Goal: Check status

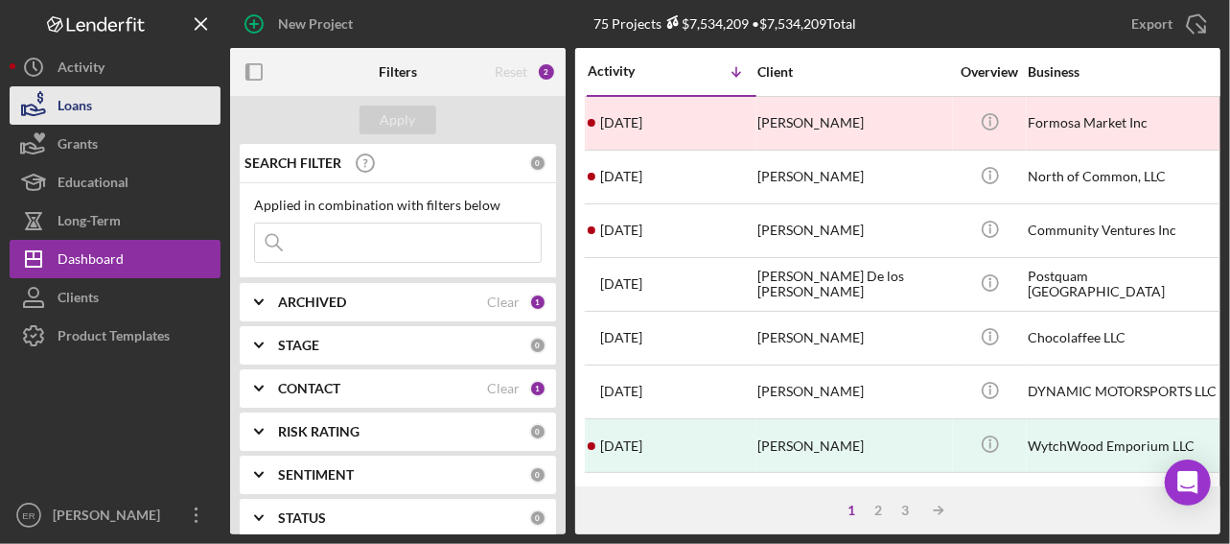
click at [81, 104] on div "Loans" at bounding box center [75, 107] width 35 height 43
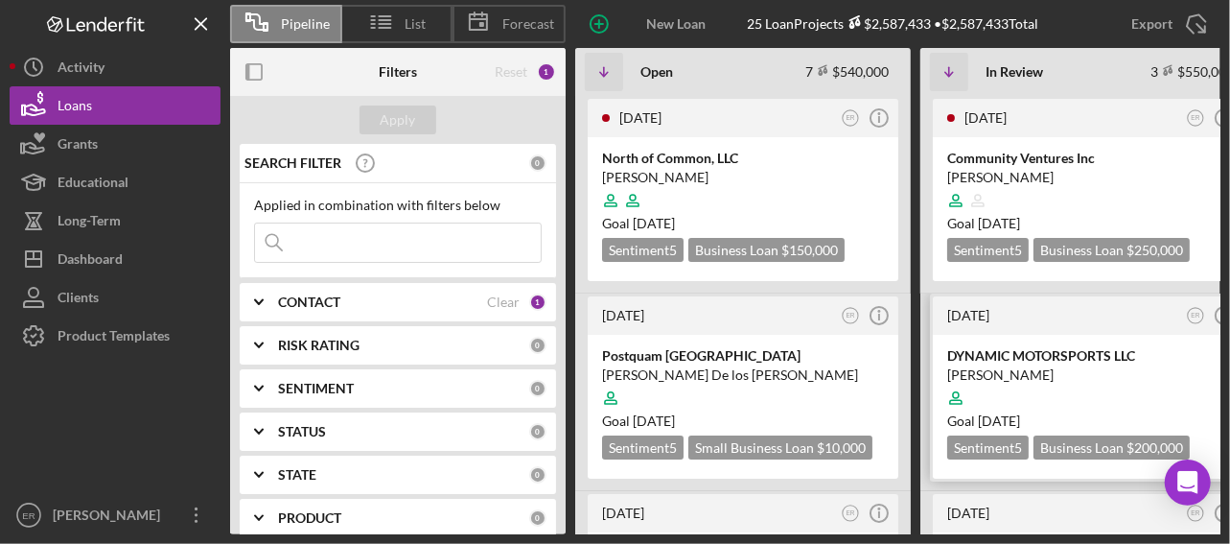
click at [1053, 365] on div "[PERSON_NAME]" at bounding box center [1088, 374] width 282 height 19
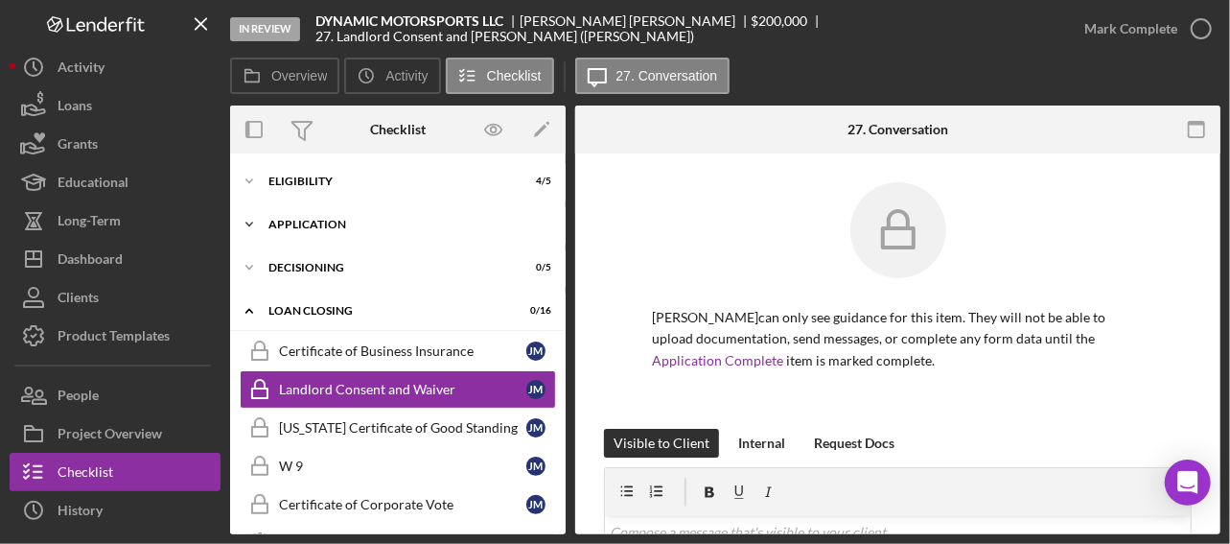
click at [253, 220] on icon "Icon/Expander" at bounding box center [249, 224] width 38 height 38
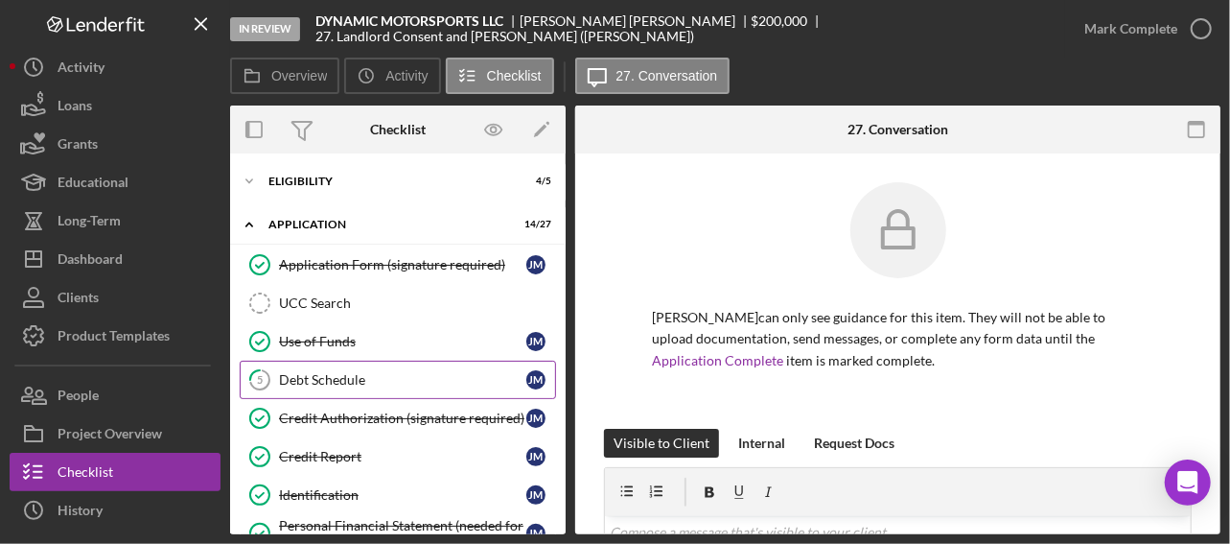
click at [323, 388] on link "5 Debt Schedule [PERSON_NAME]" at bounding box center [398, 379] width 316 height 38
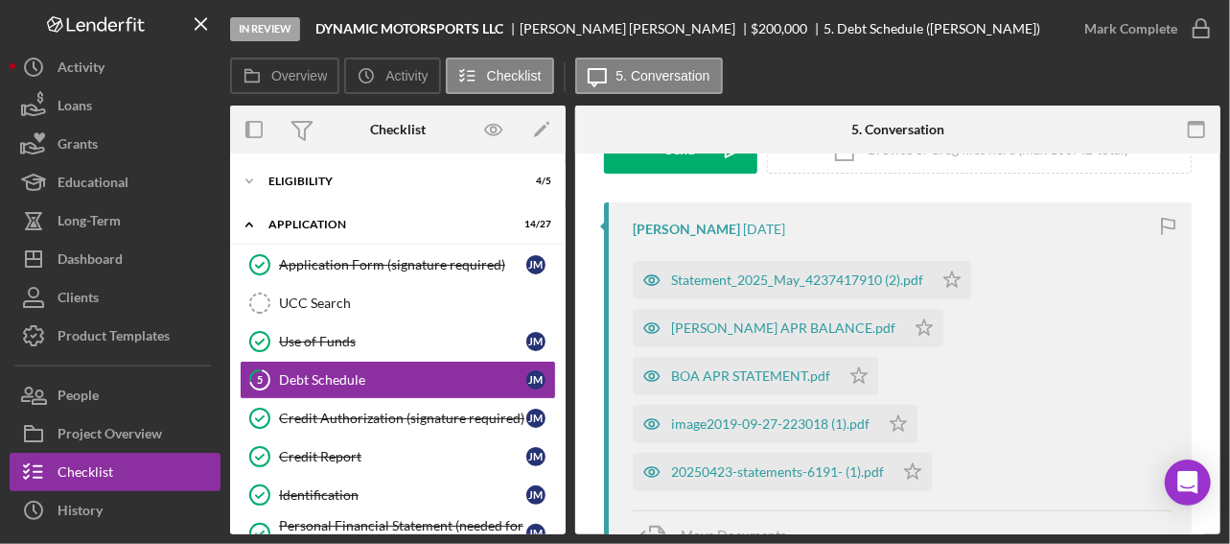
scroll to position [383, 0]
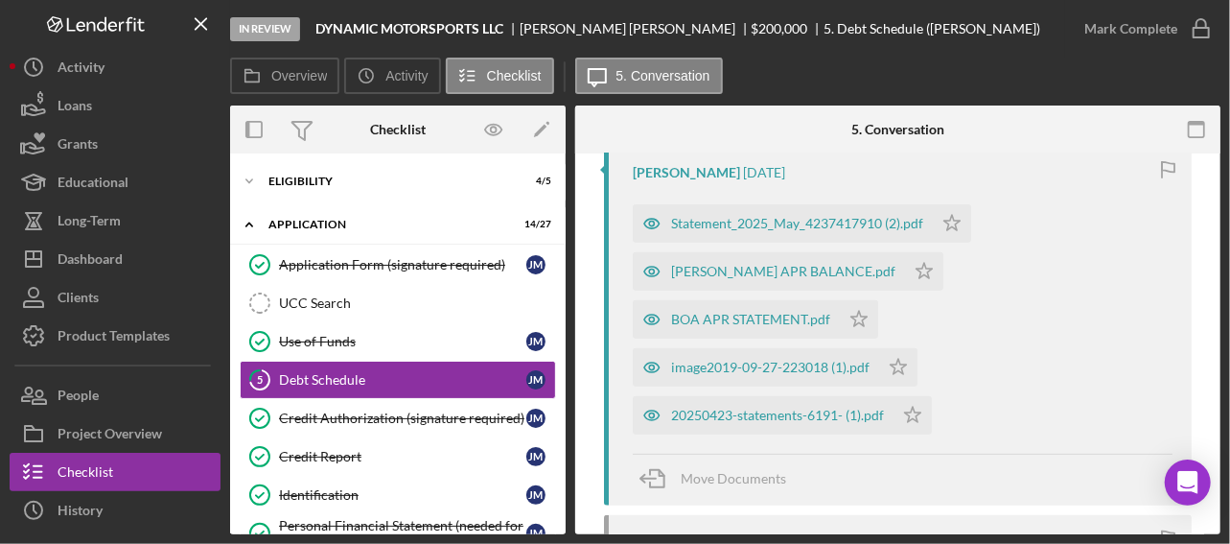
click at [953, 453] on div "Move Documents" at bounding box center [903, 479] width 540 height 52
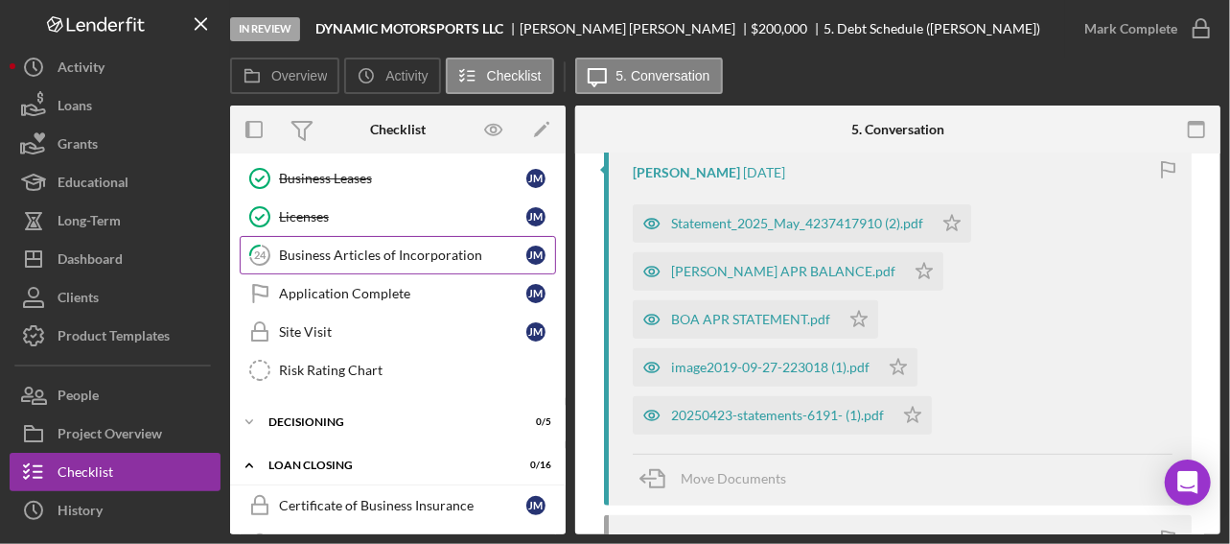
scroll to position [863, 0]
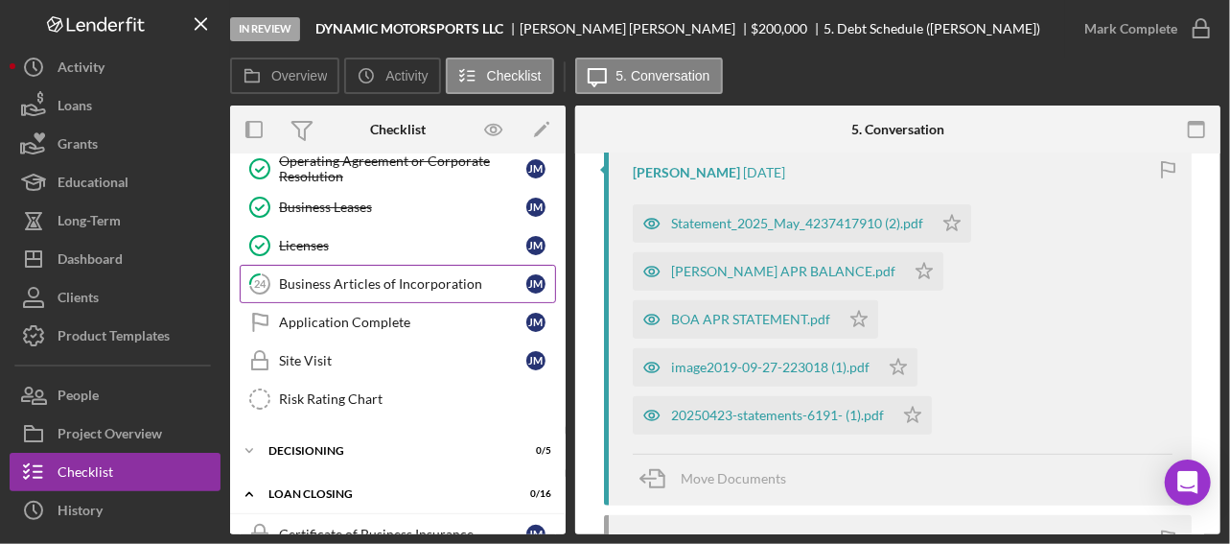
click at [342, 277] on link "24 Business Articles of Incorporation [PERSON_NAME]" at bounding box center [398, 284] width 316 height 38
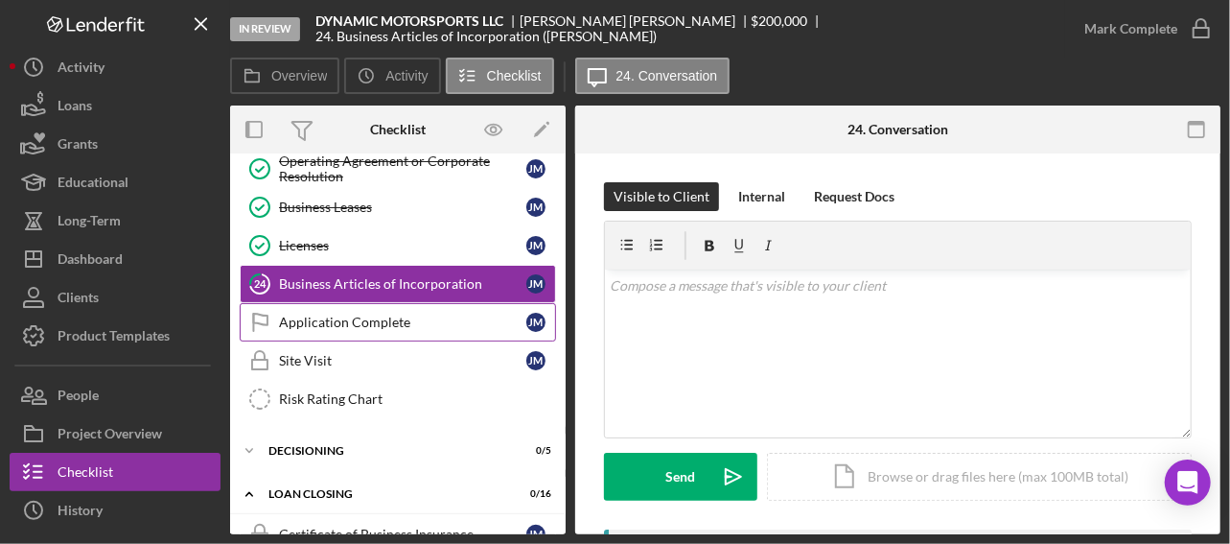
click at [353, 314] on link "Application Complete Application Complete [PERSON_NAME]" at bounding box center [398, 322] width 316 height 38
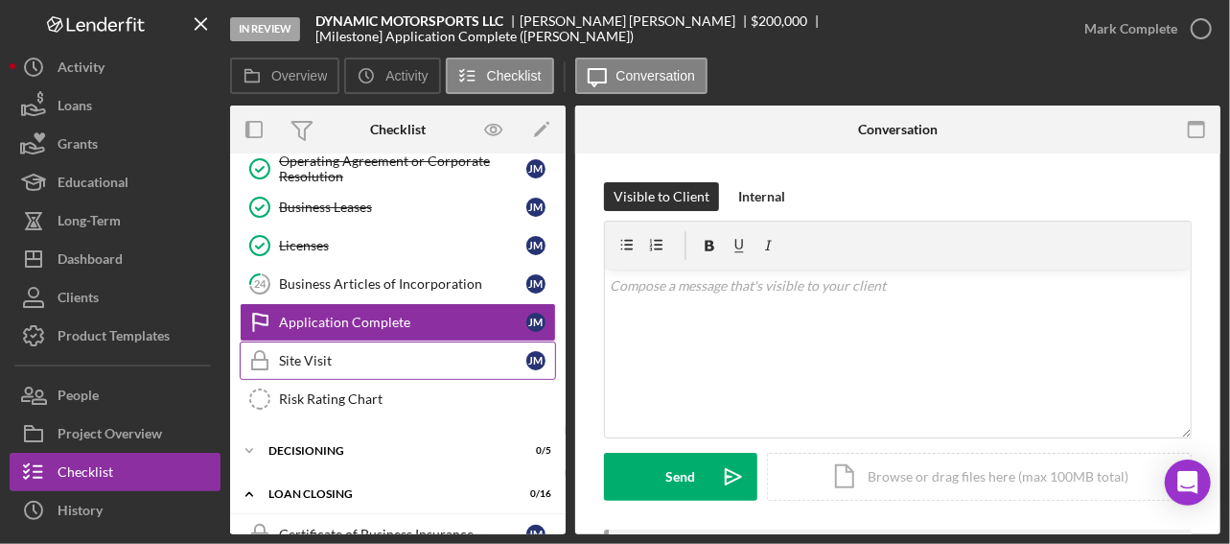
click at [322, 357] on link "Site Visit Site Visit [PERSON_NAME]" at bounding box center [398, 360] width 316 height 38
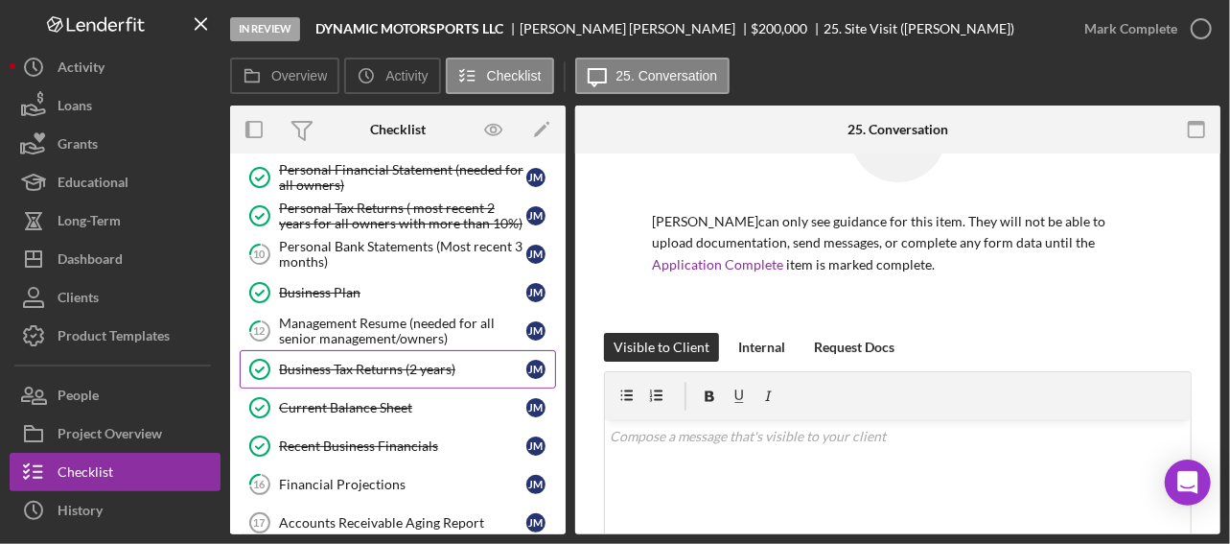
scroll to position [288, 0]
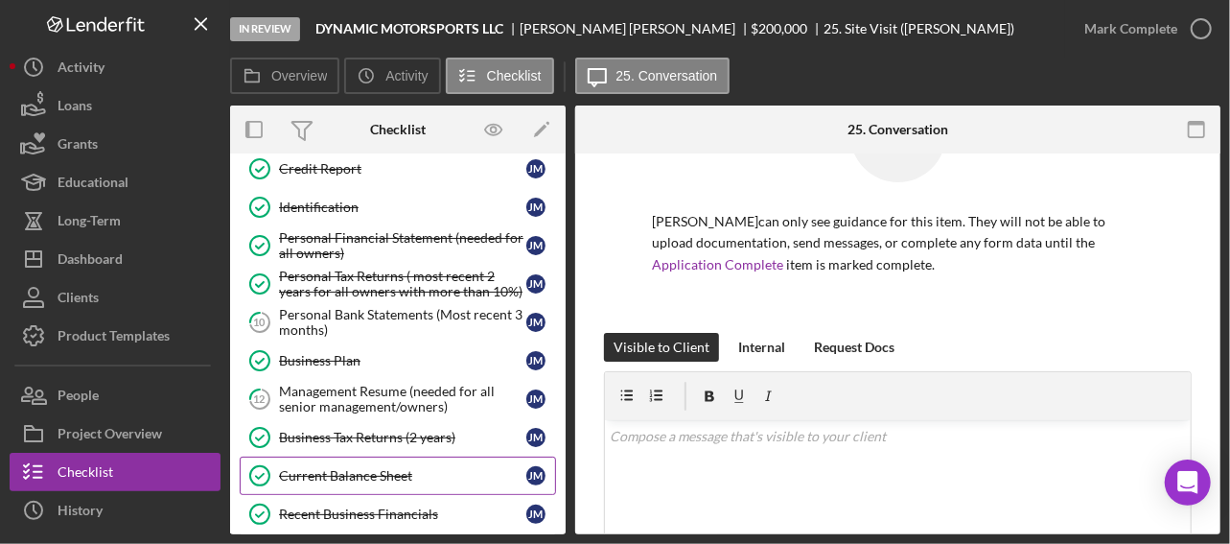
click at [378, 468] on div "Current Balance Sheet" at bounding box center [402, 475] width 247 height 15
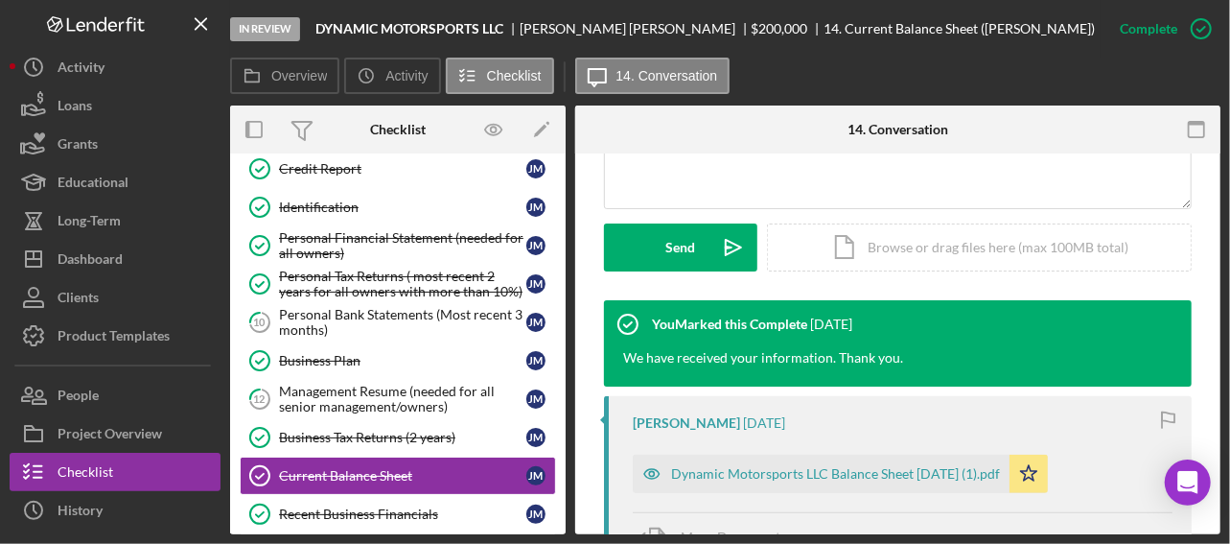
scroll to position [470, 0]
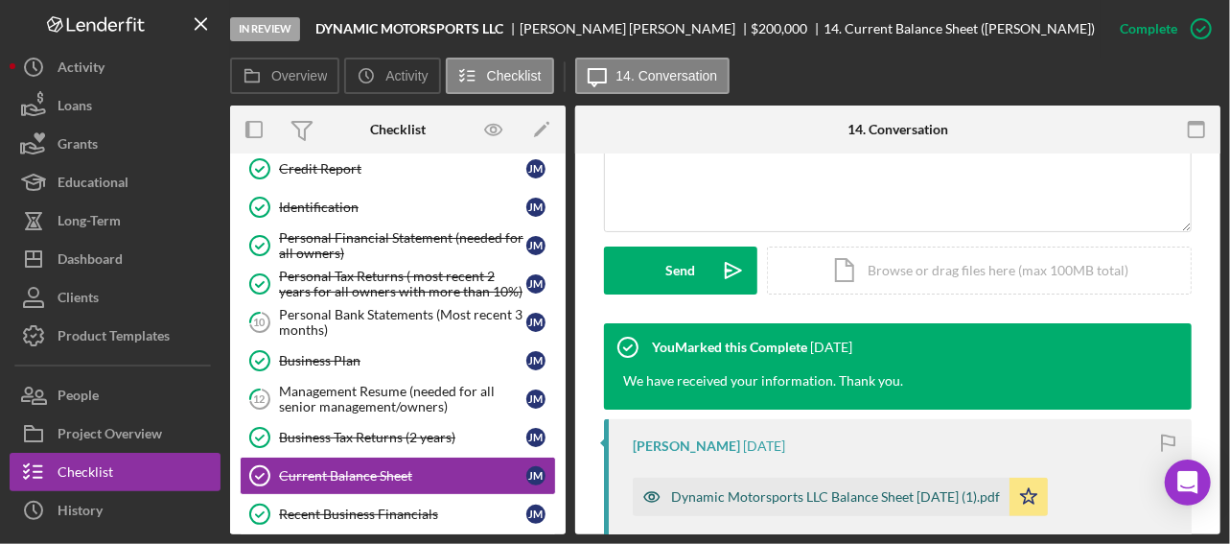
click at [800, 495] on div "Dynamic Motorsports LLC Balance Sheet [DATE] (1).pdf" at bounding box center [835, 496] width 329 height 15
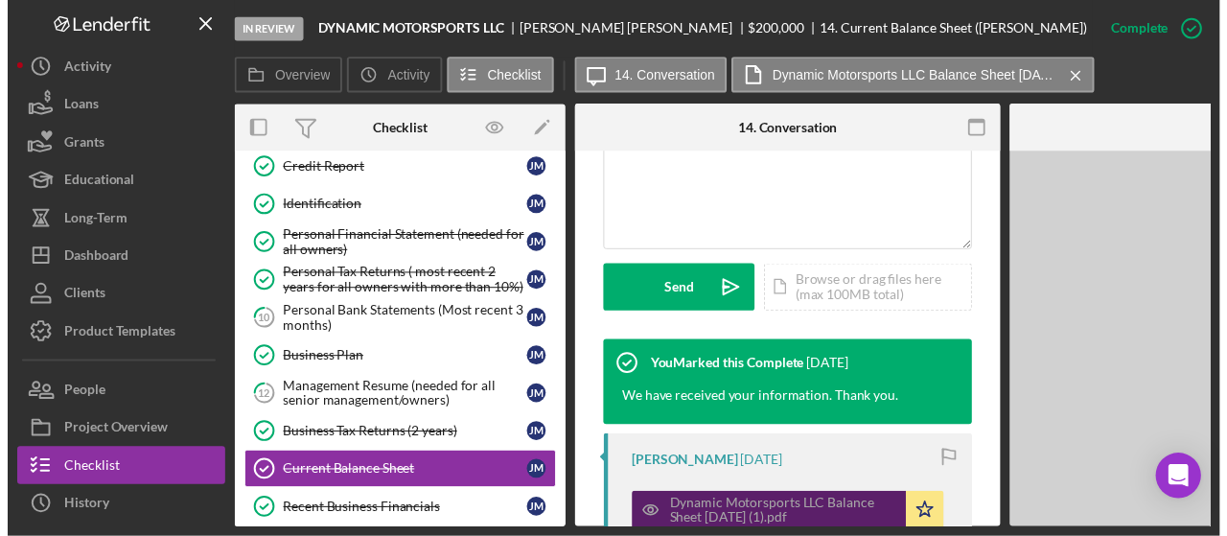
scroll to position [492, 0]
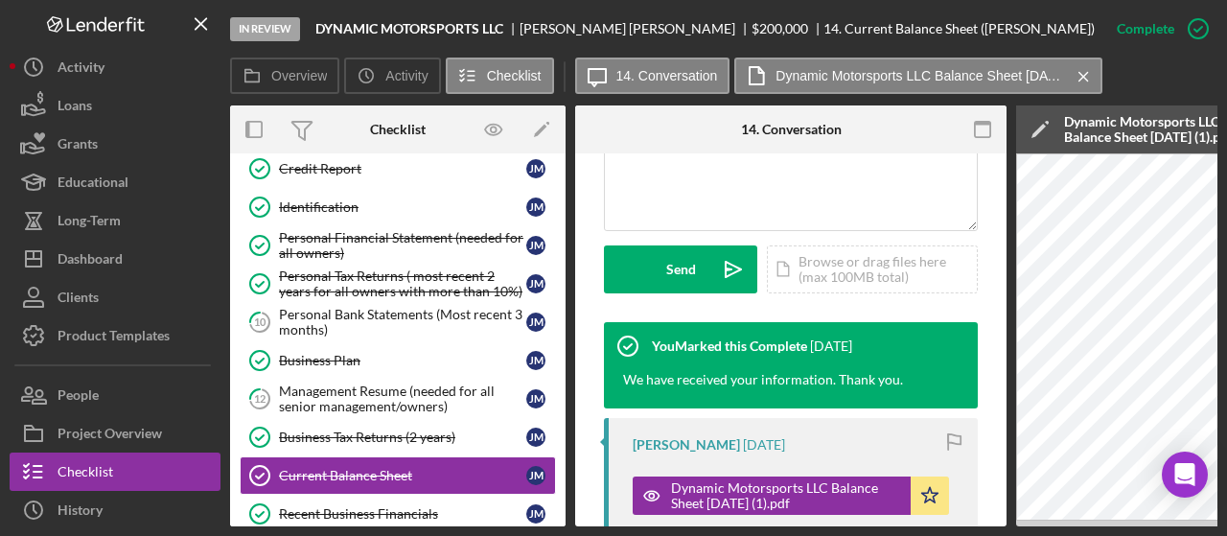
drag, startPoint x: 879, startPoint y: 526, endPoint x: 958, endPoint y: 521, distance: 78.8
click at [958, 521] on div "Overview Internal Workflow Stage In Review Icon/Dropdown Arrow Archive (can una…" at bounding box center [723, 315] width 987 height 421
drag, startPoint x: 860, startPoint y: 521, endPoint x: 957, endPoint y: 523, distance: 96.9
click at [961, 523] on div "Overview Internal Workflow Stage In Review Icon/Dropdown Arrow Archive (can una…" at bounding box center [723, 315] width 987 height 421
click at [853, 527] on div "In Review DYNAMIC MOTORSPORTS LLC [PERSON_NAME] $200,000 $200,000 14. Current B…" at bounding box center [613, 268] width 1227 height 536
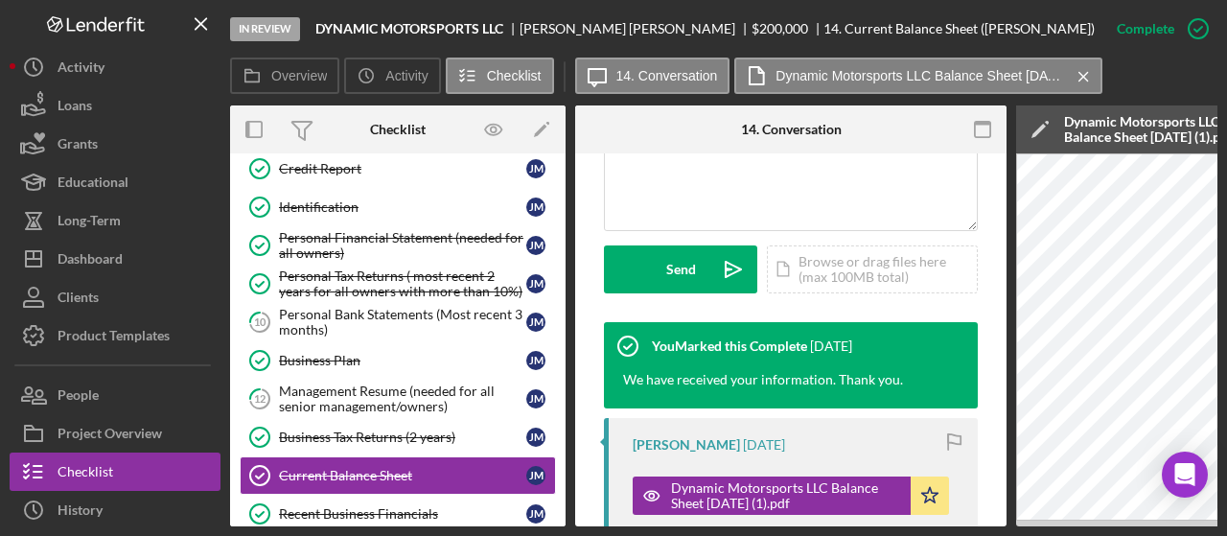
drag, startPoint x: 767, startPoint y: 526, endPoint x: 840, endPoint y: 519, distance: 73.3
click at [840, 519] on div "Overview Internal Workflow Stage In Review Icon/Dropdown Arrow Archive (can una…" at bounding box center [723, 315] width 987 height 421
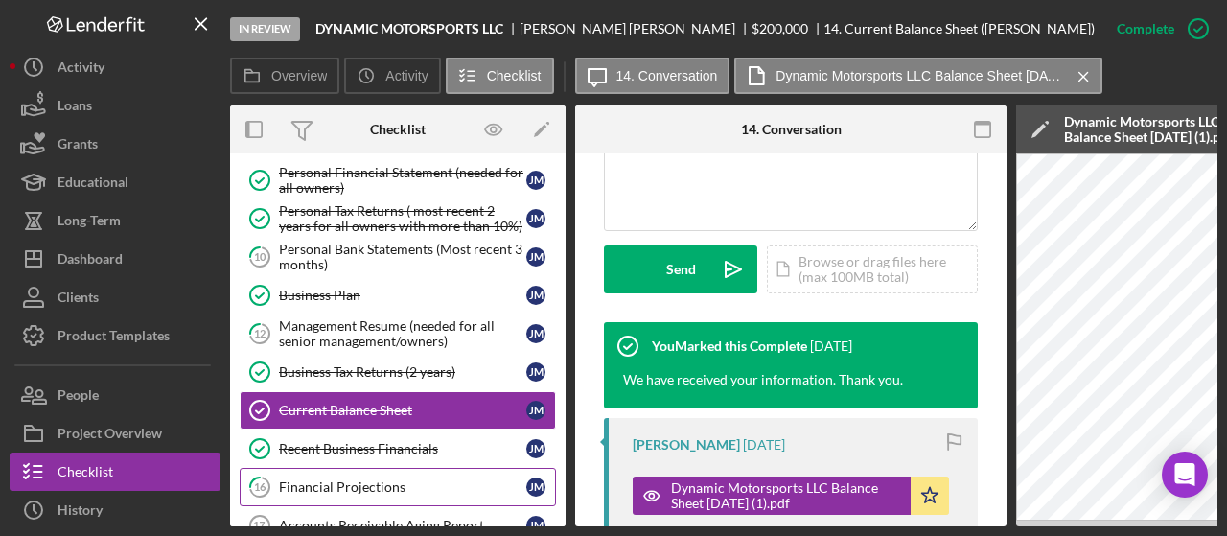
scroll to position [288, 0]
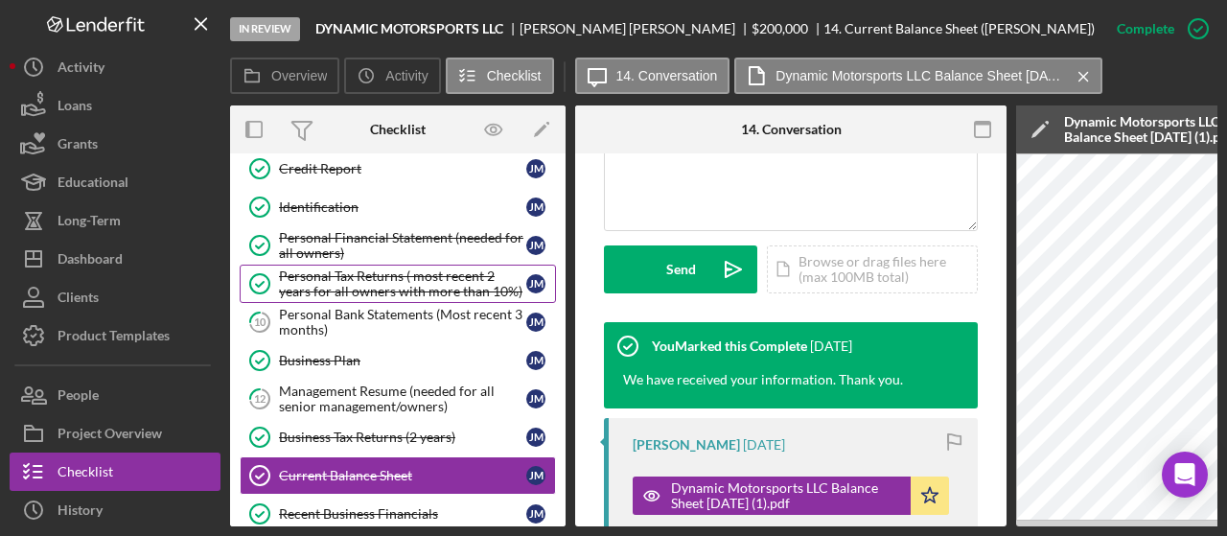
click at [368, 274] on div "Personal Tax Returns ( most recent 2 years for all owners with more than 10%)" at bounding box center [402, 283] width 247 height 31
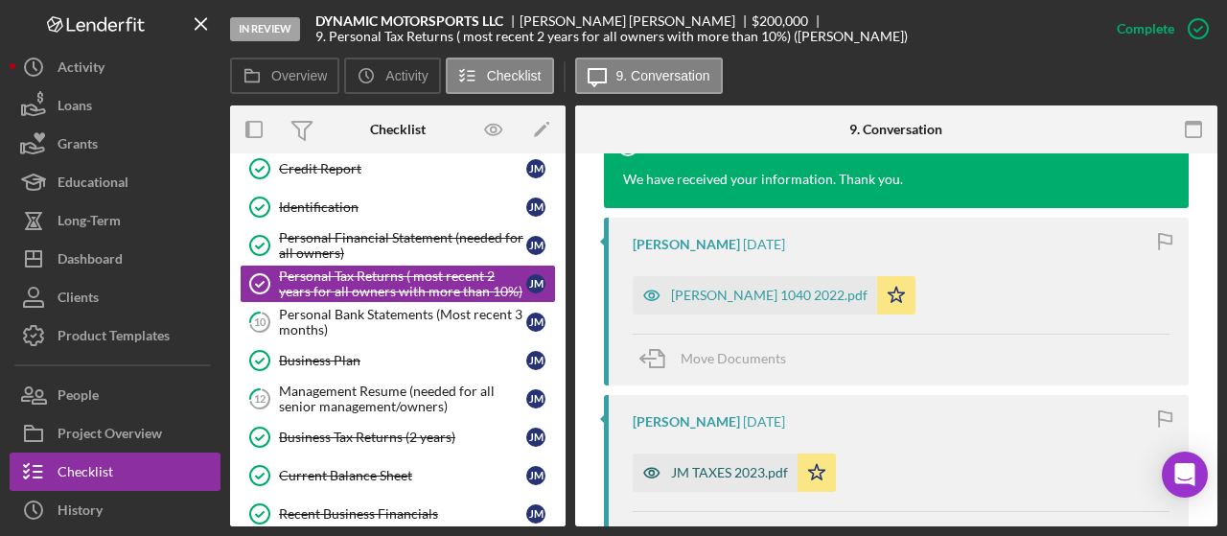
click at [739, 477] on div "JM TAXES 2023.pdf" at bounding box center [729, 472] width 117 height 15
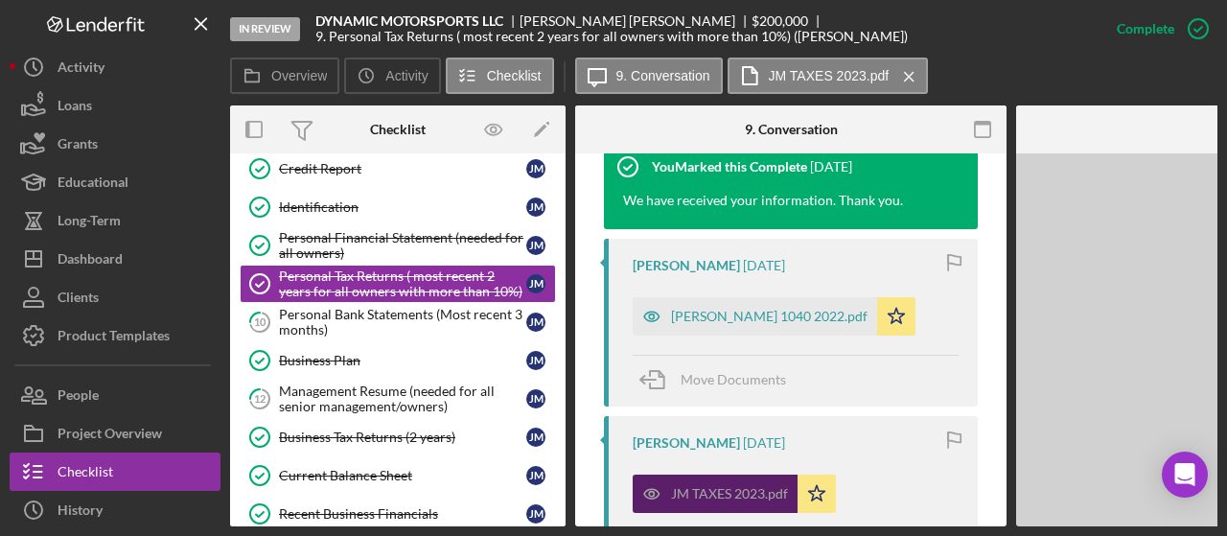
scroll to position [692, 0]
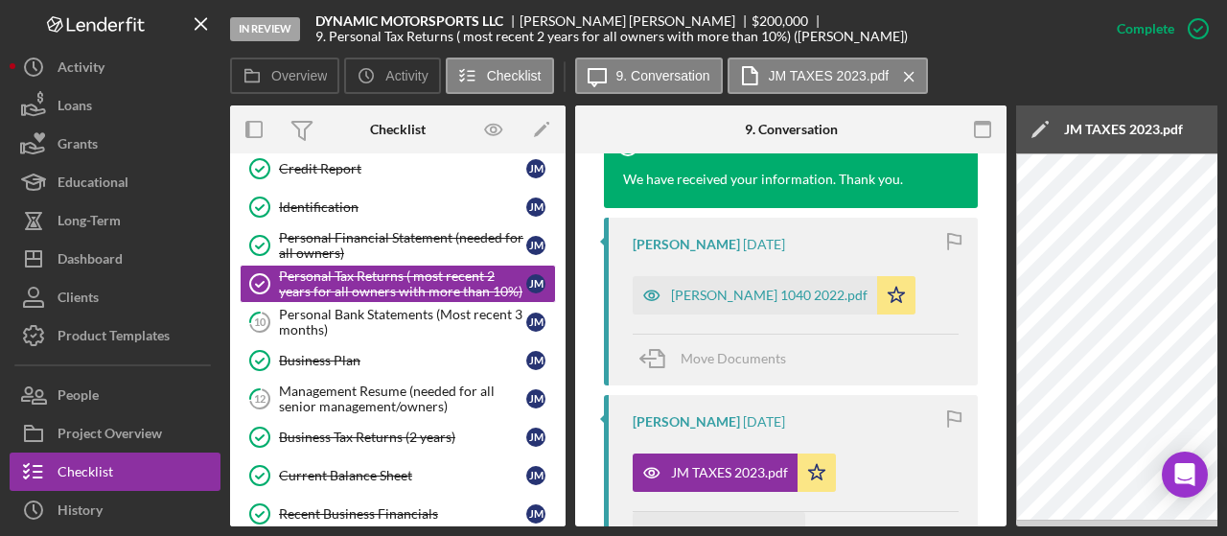
click at [717, 520] on div "Move Documents" at bounding box center [733, 536] width 105 height 48
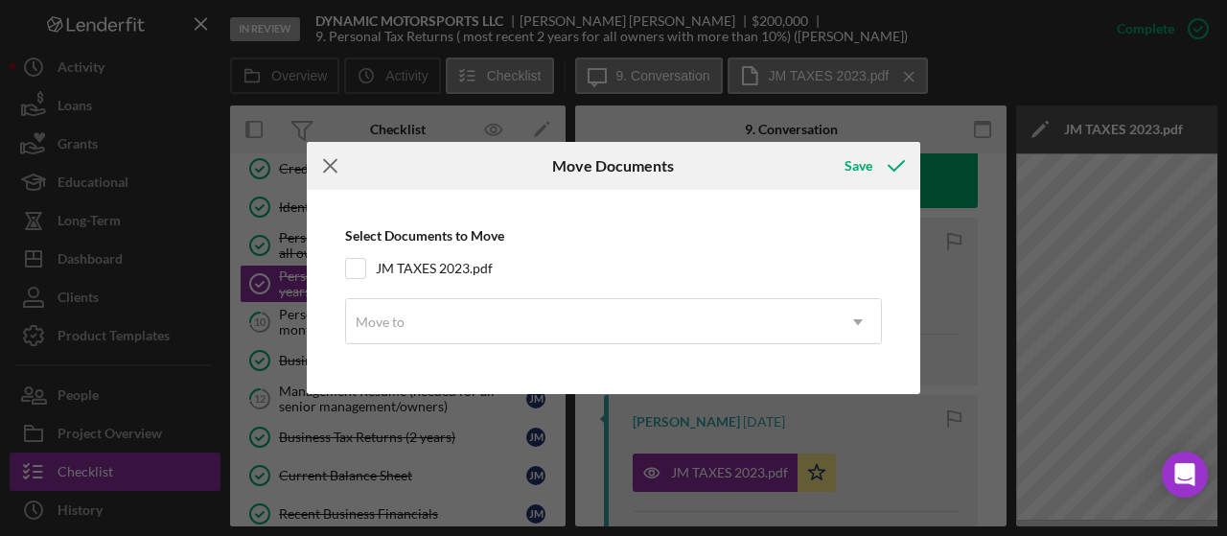
click at [322, 166] on icon "Icon/Menu Close" at bounding box center [331, 166] width 48 height 48
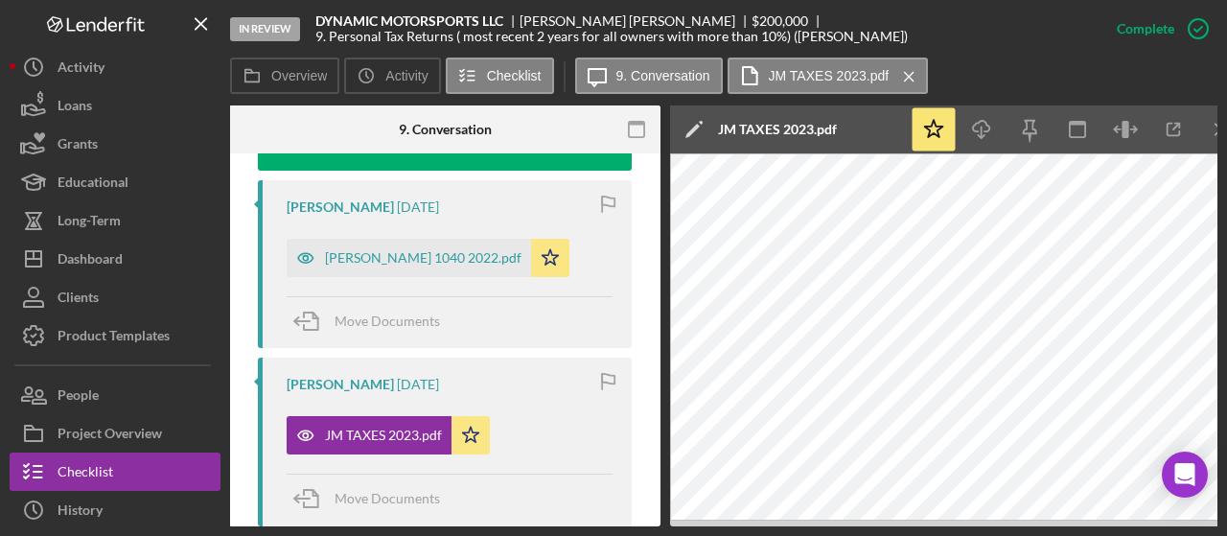
scroll to position [0, 374]
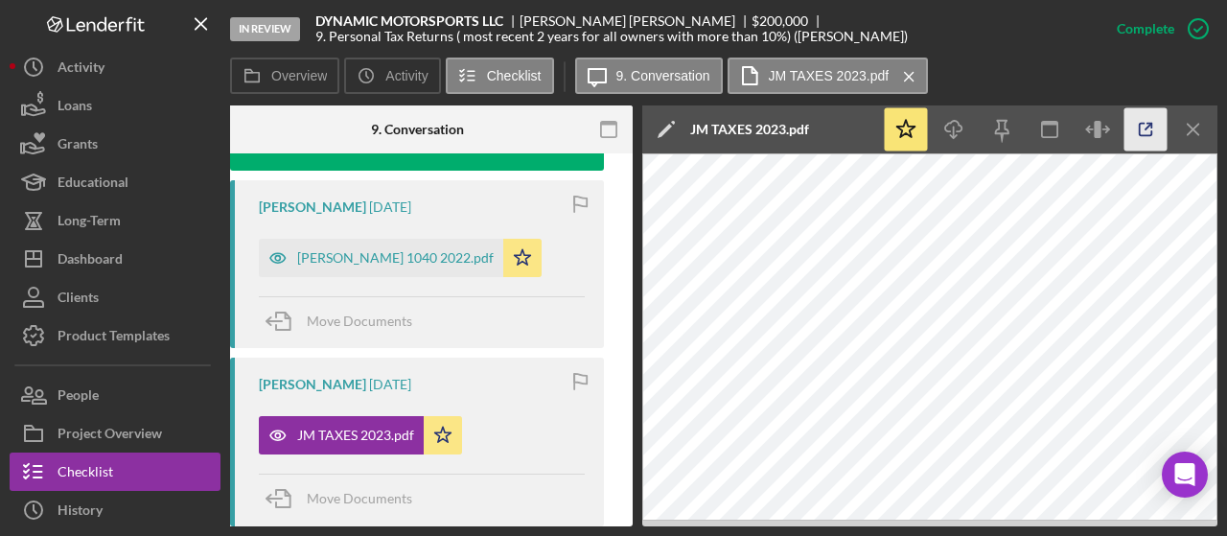
click at [1152, 131] on icon "button" at bounding box center [1146, 130] width 12 height 12
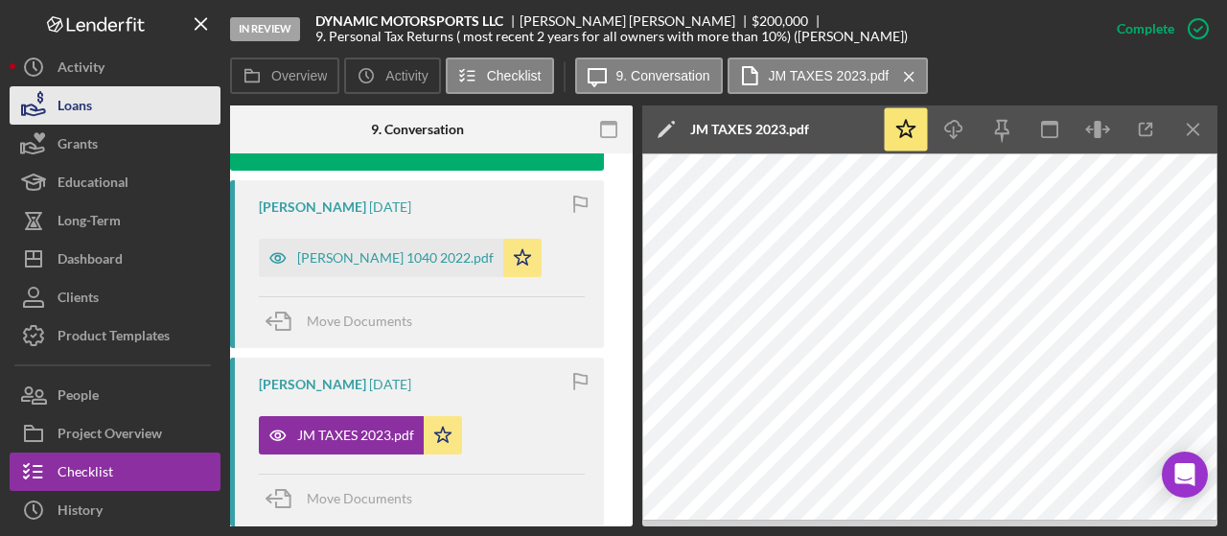
click at [130, 112] on button "Loans" at bounding box center [115, 105] width 211 height 38
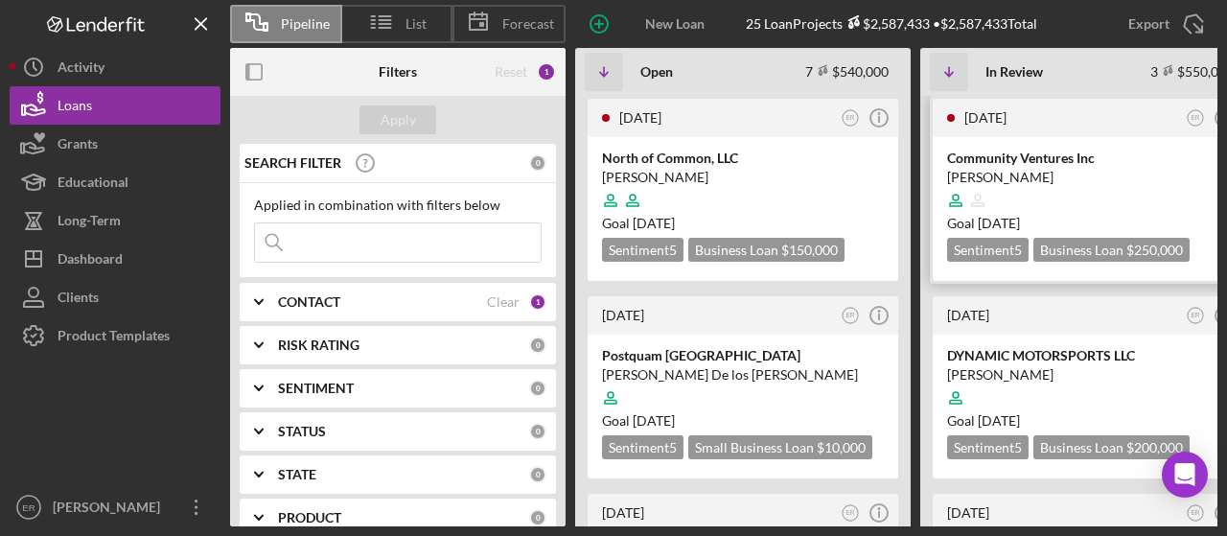
click at [1045, 158] on div "Community Ventures Inc" at bounding box center [1088, 158] width 282 height 19
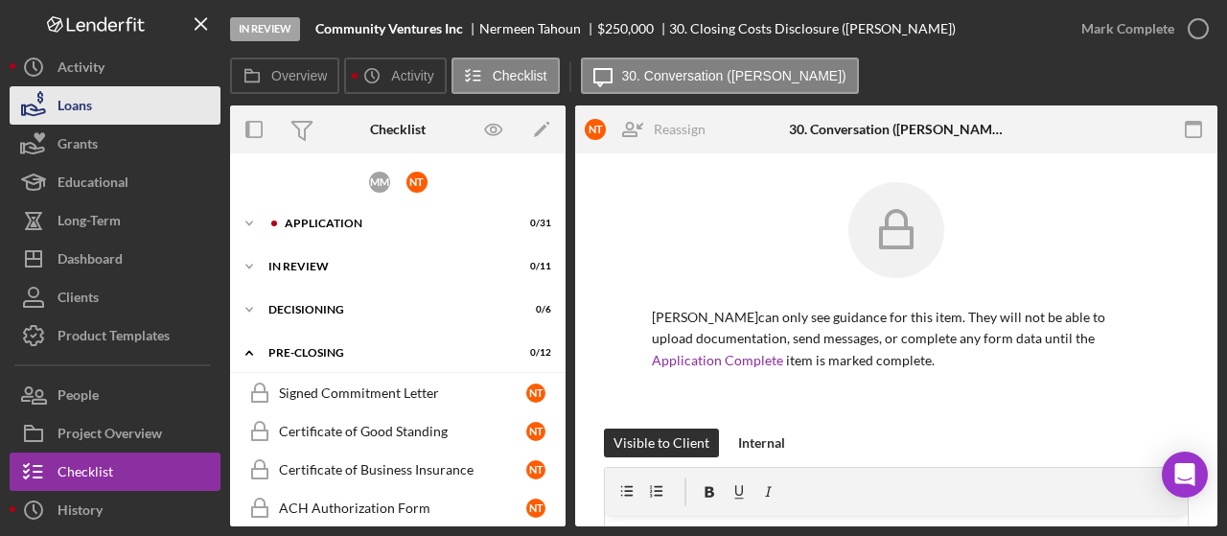
click at [72, 98] on div "Loans" at bounding box center [75, 107] width 35 height 43
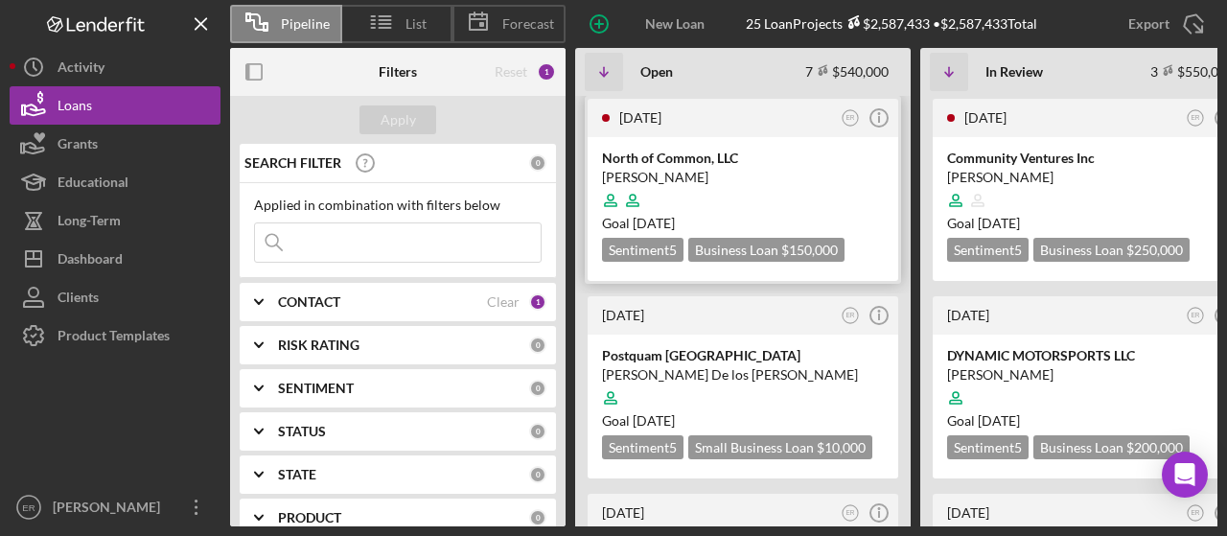
click at [674, 172] on div "[PERSON_NAME]" at bounding box center [743, 177] width 282 height 19
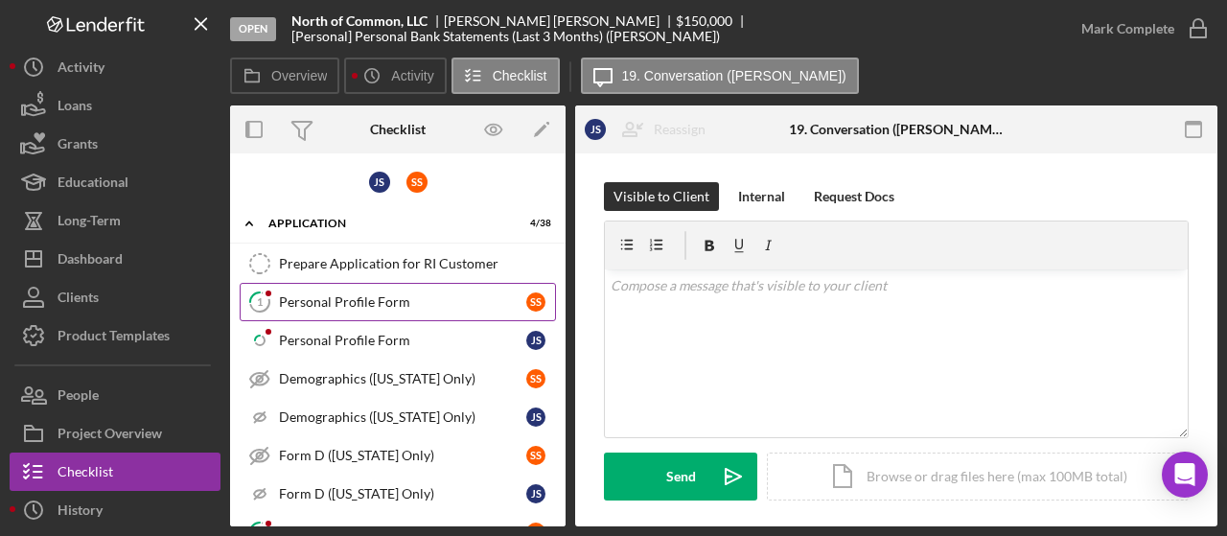
click at [377, 290] on link "1 Personal Profile Form S S" at bounding box center [398, 302] width 316 height 38
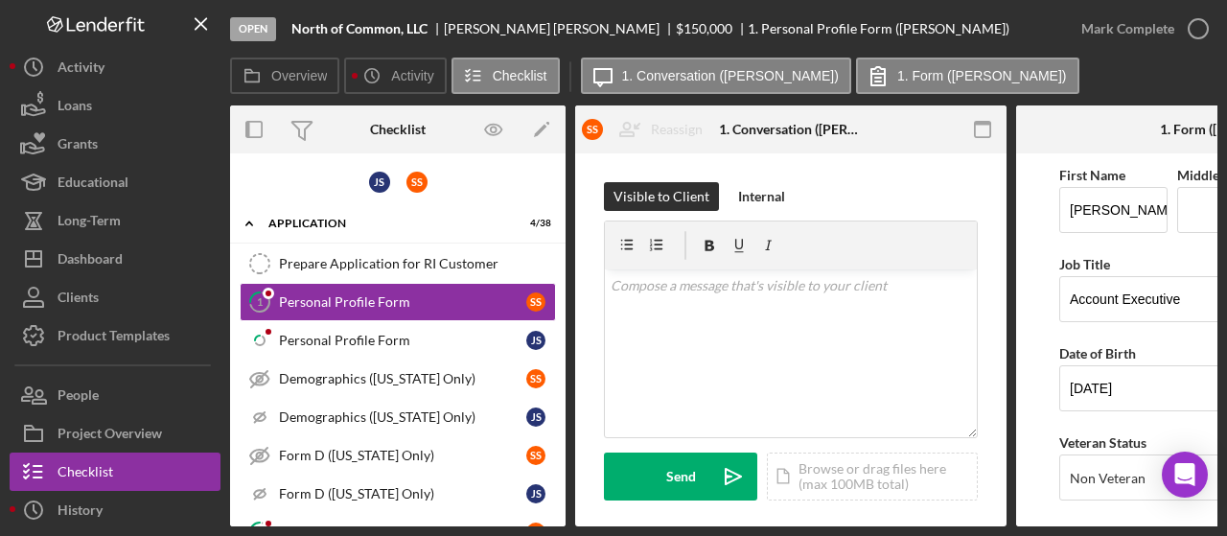
scroll to position [288, 0]
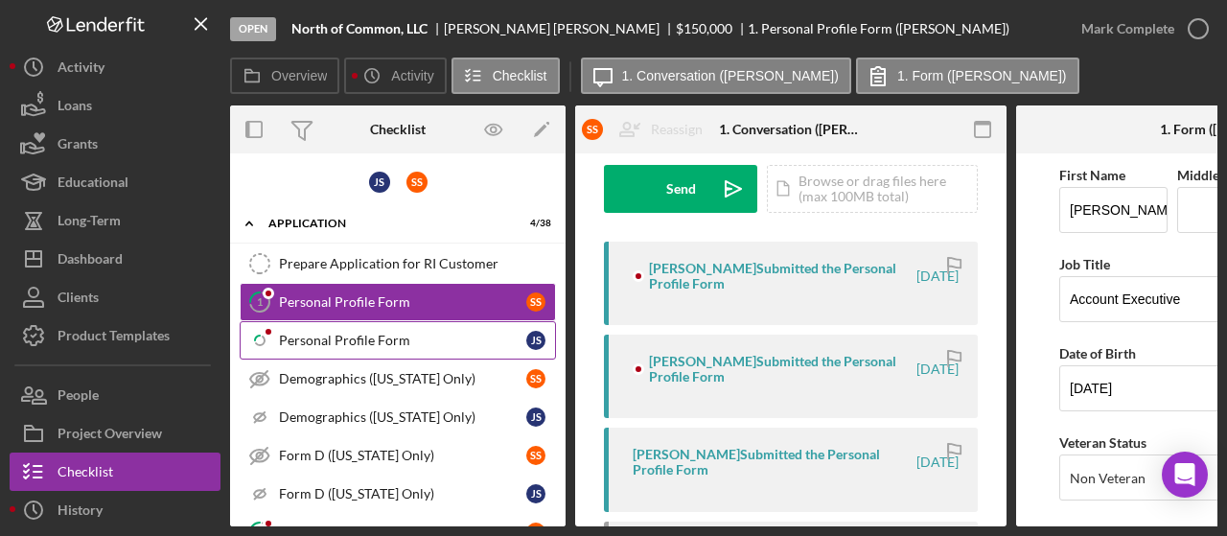
click at [398, 321] on link "Icon/Checklist Item Sub Partial Personal Profile Form J S" at bounding box center [398, 340] width 316 height 38
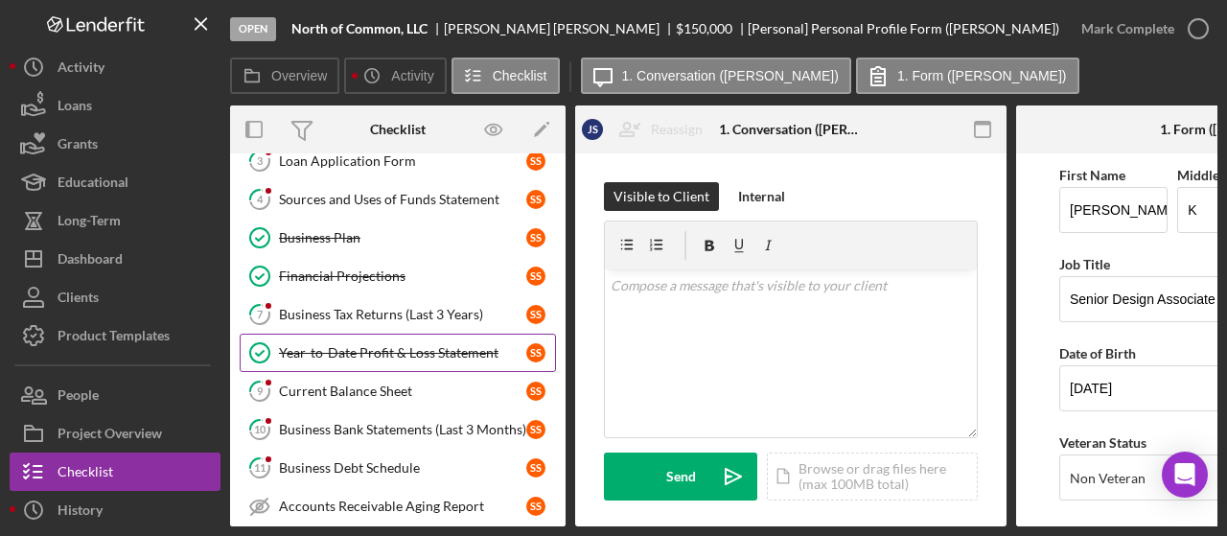
scroll to position [479, 0]
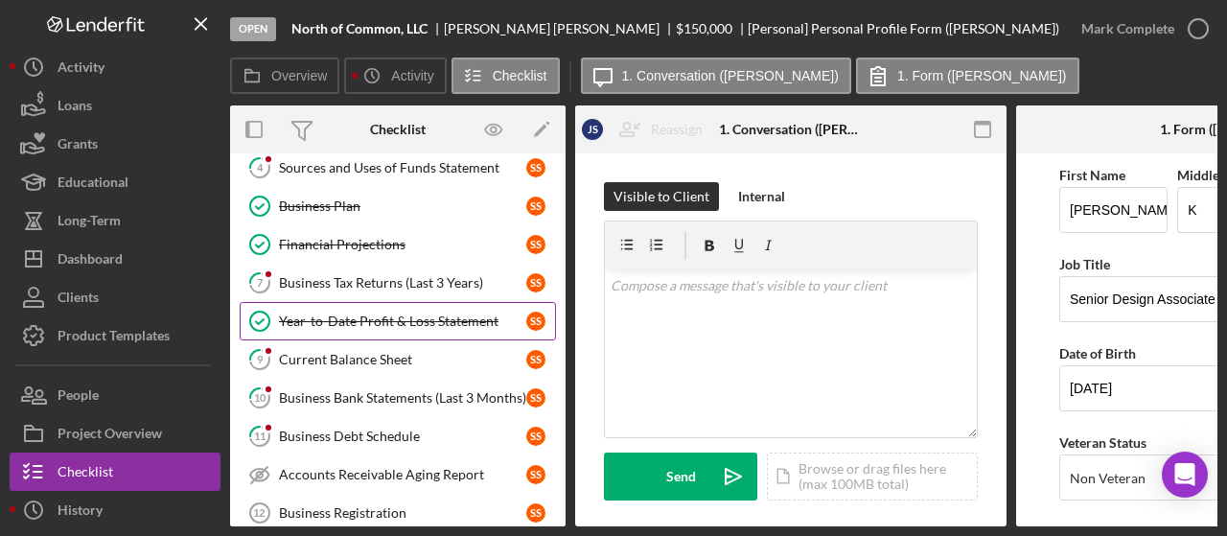
click at [391, 322] on link "Year-to-Date Profit & Loss Statement Year-to-Date Profit & Loss Statement S S" at bounding box center [398, 321] width 316 height 38
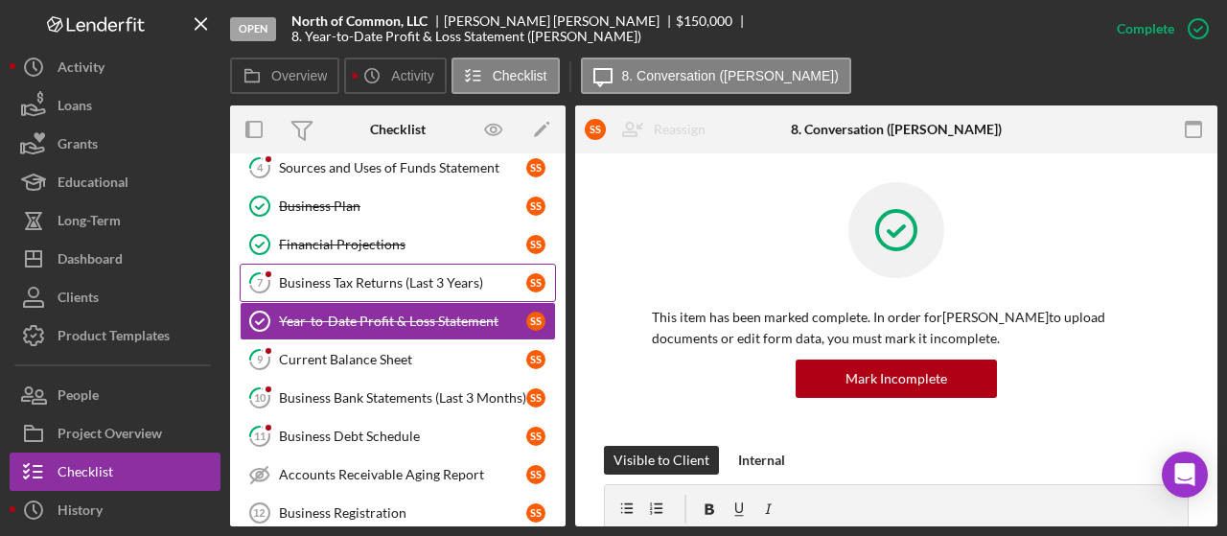
click at [390, 276] on div "Business Tax Returns (Last 3 Years)" at bounding box center [402, 282] width 247 height 15
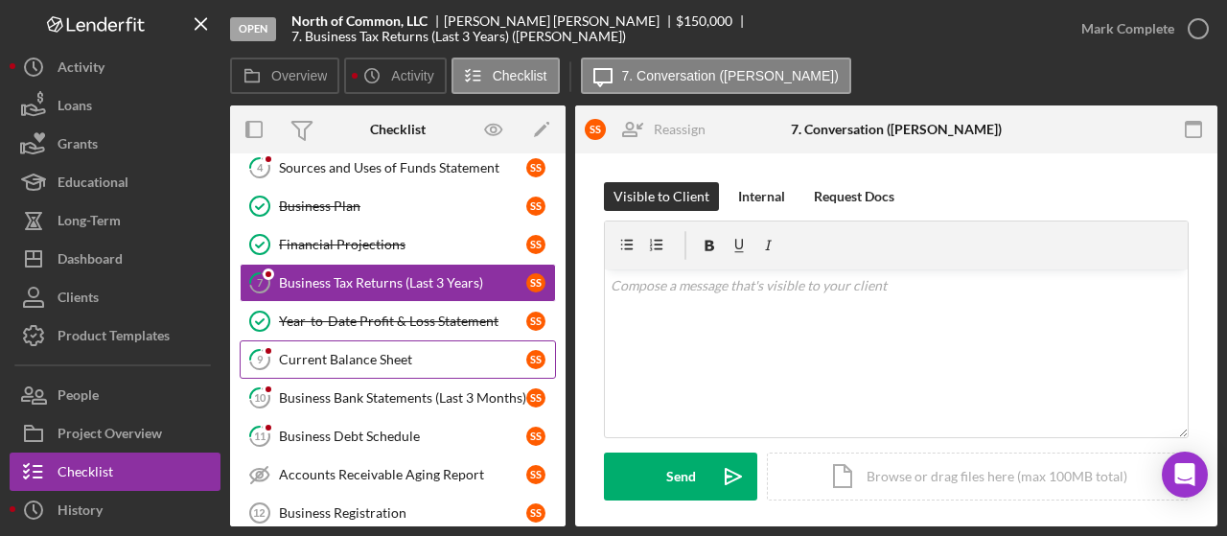
click at [416, 340] on link "9 Current Balance Sheet S S" at bounding box center [398, 359] width 316 height 38
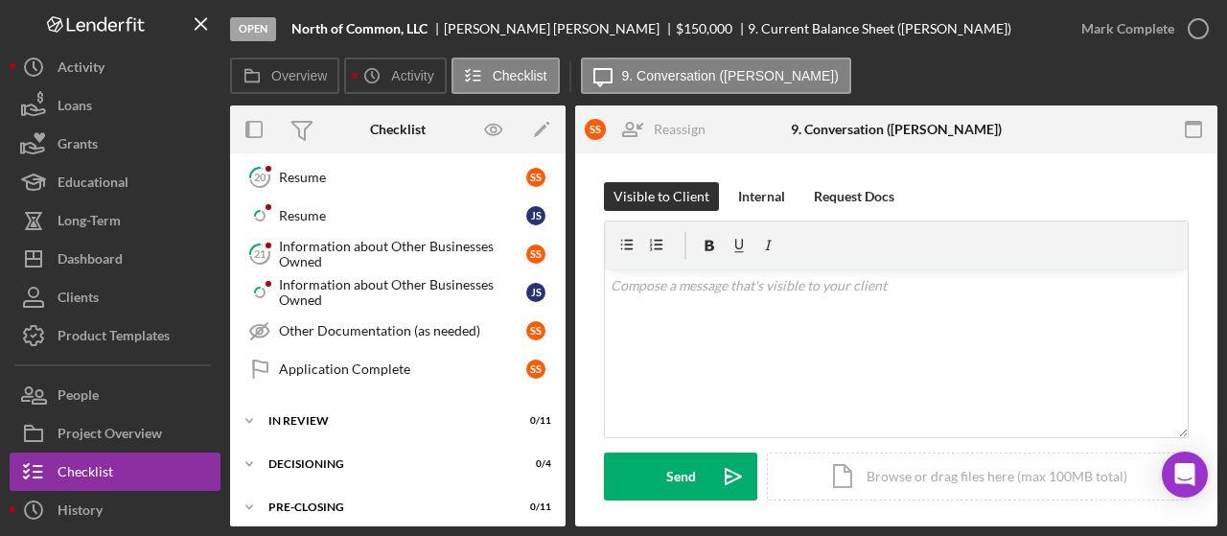
scroll to position [1342, 0]
